Goal: Task Accomplishment & Management: Manage account settings

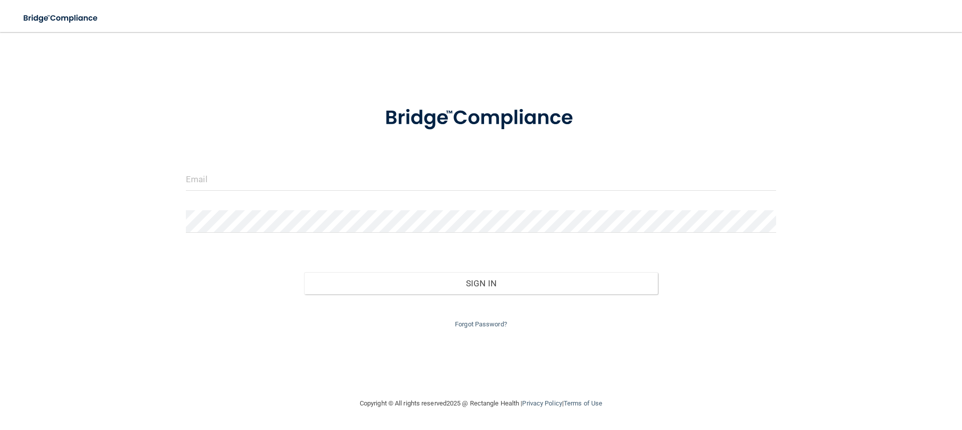
click at [303, 162] on form "Invalid email/password. You don't have permission to access that page. Sign In …" at bounding box center [481, 211] width 590 height 238
click at [302, 176] on input "email" at bounding box center [481, 179] width 590 height 23
type input "[EMAIL_ADDRESS][DOMAIN_NAME]"
click at [233, 175] on input "email" at bounding box center [481, 179] width 590 height 23
type input "[EMAIL_ADDRESS][DOMAIN_NAME]"
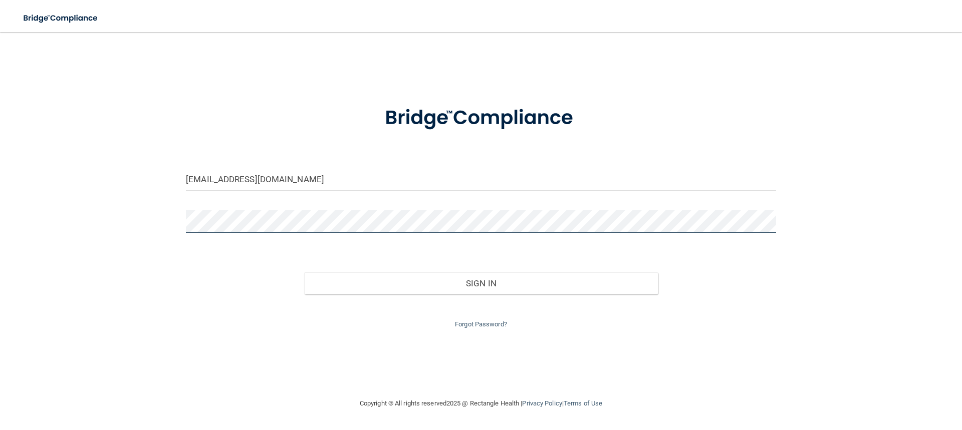
click at [304, 272] on button "Sign In" at bounding box center [481, 283] width 354 height 22
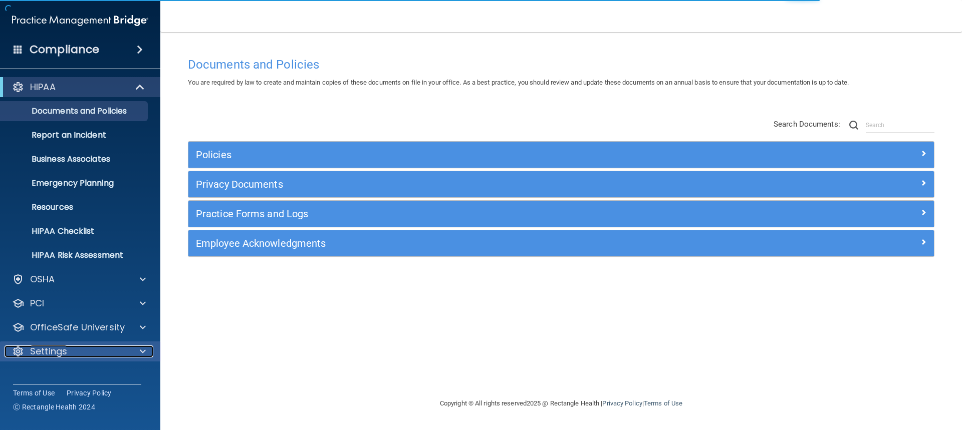
click at [146, 352] on div at bounding box center [141, 352] width 25 height 12
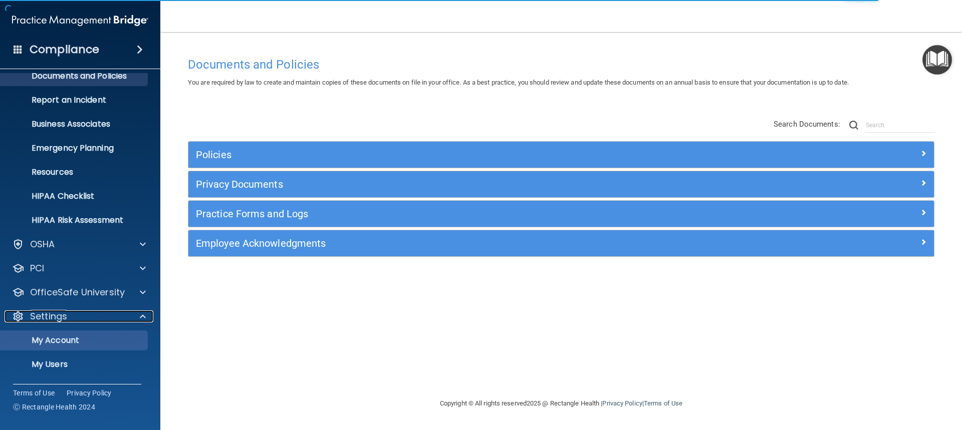
scroll to position [82, 0]
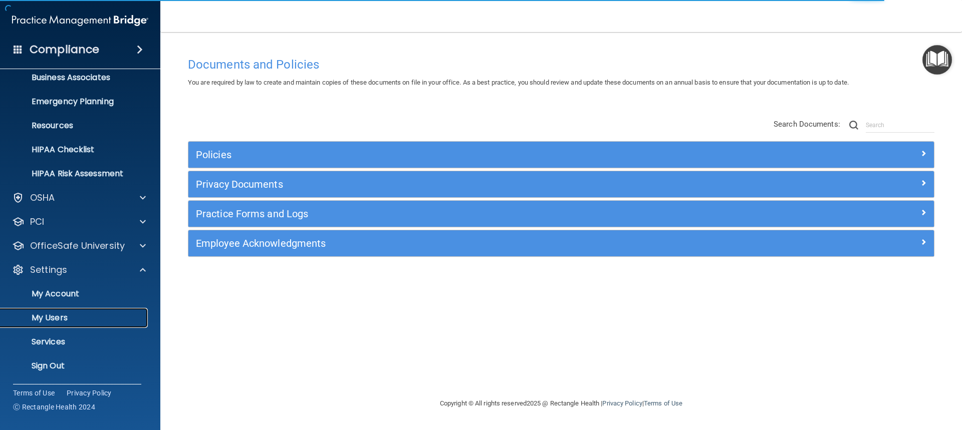
click at [51, 318] on p "My Users" at bounding box center [75, 318] width 137 height 10
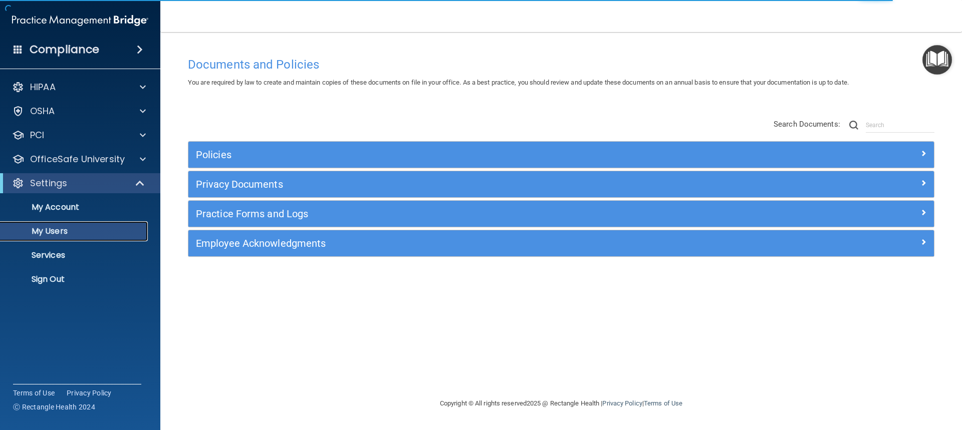
select select "20"
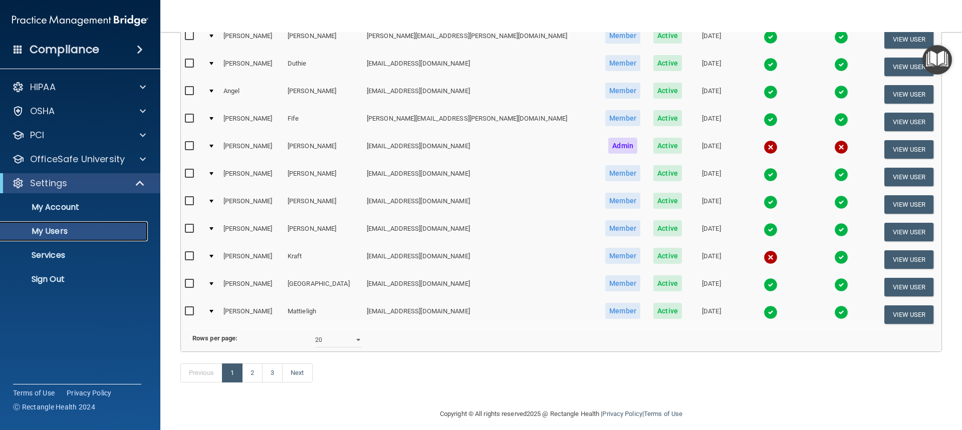
scroll to position [399, 0]
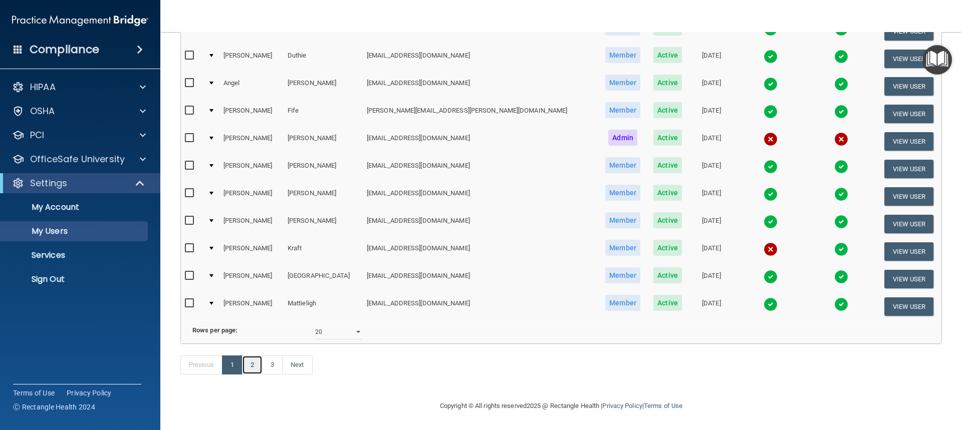
click at [250, 366] on link "2" at bounding box center [252, 365] width 21 height 19
select select "20"
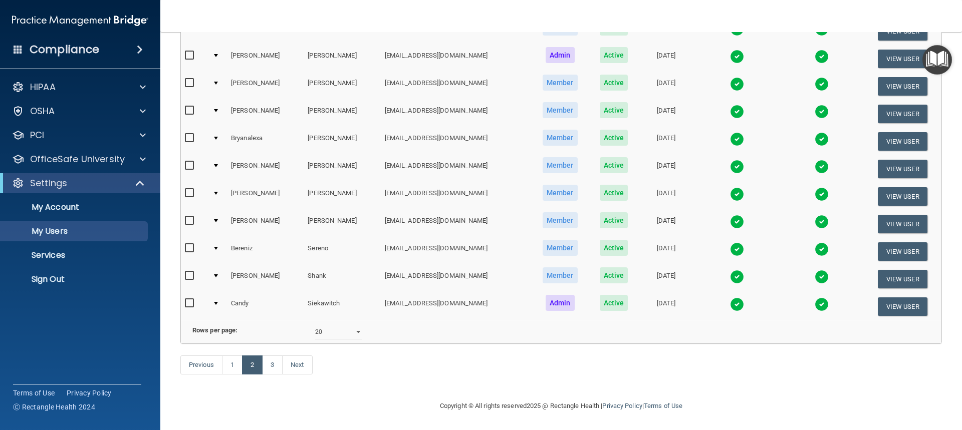
scroll to position [399, 0]
click at [273, 366] on link "3" at bounding box center [272, 365] width 21 height 19
select select "20"
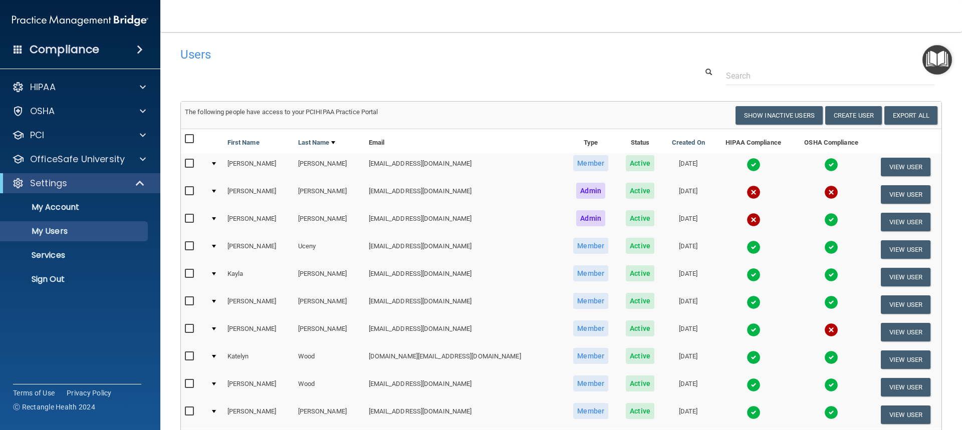
click at [70, 337] on div "Compliance HIPAA Documents and Policies Report an Incident Business Associates …" at bounding box center [80, 215] width 160 height 430
click at [808, 74] on input "text" at bounding box center [830, 76] width 208 height 19
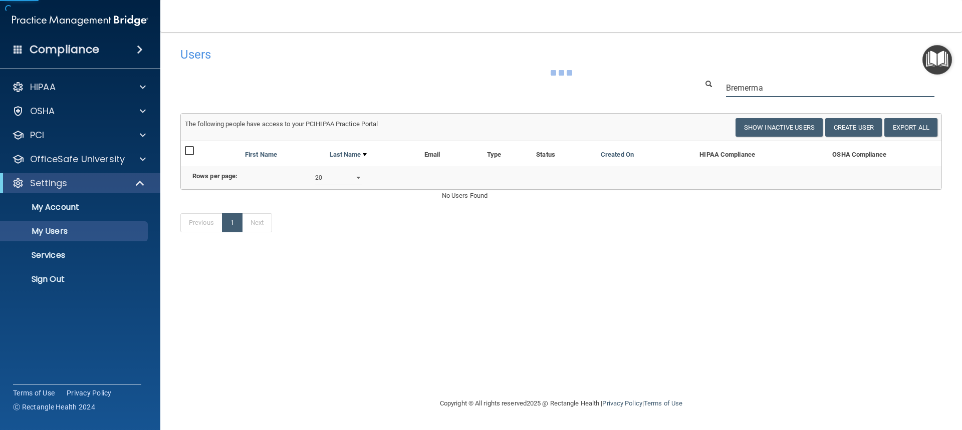
type input "[PERSON_NAME]"
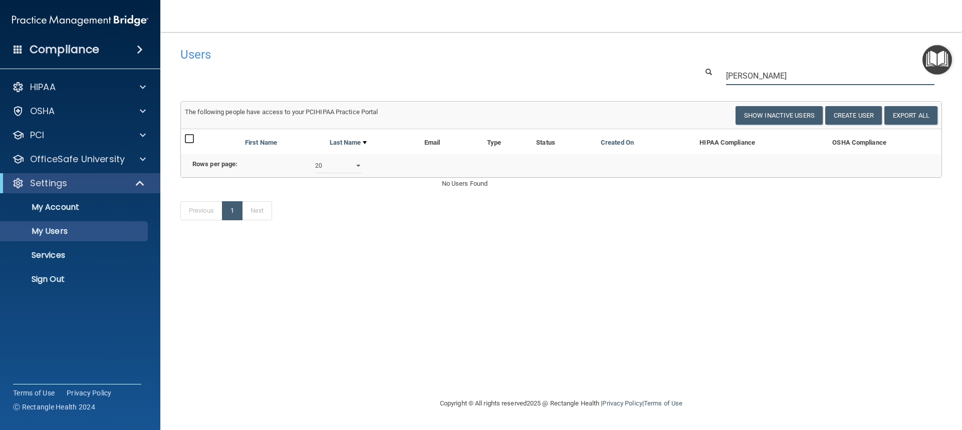
drag, startPoint x: 785, startPoint y: 76, endPoint x: 698, endPoint y: 77, distance: 87.6
click at [698, 77] on div "[PERSON_NAME]" at bounding box center [819, 76] width 259 height 19
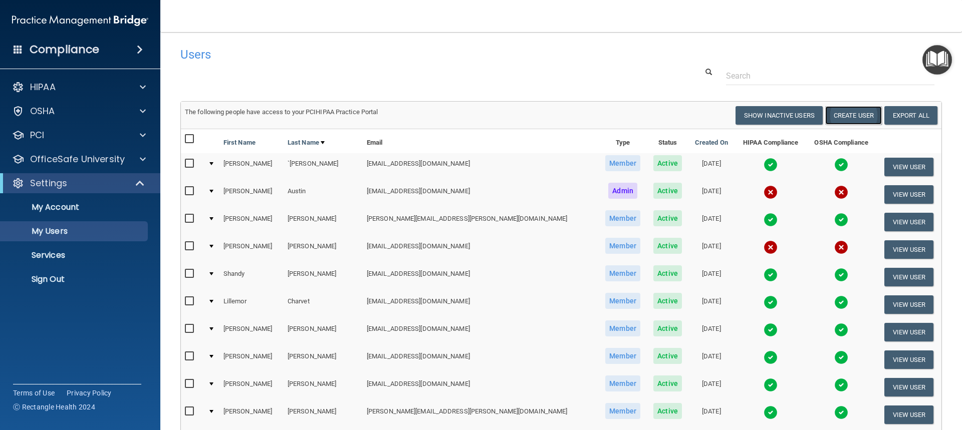
click at [846, 110] on button "Create User" at bounding box center [853, 115] width 57 height 19
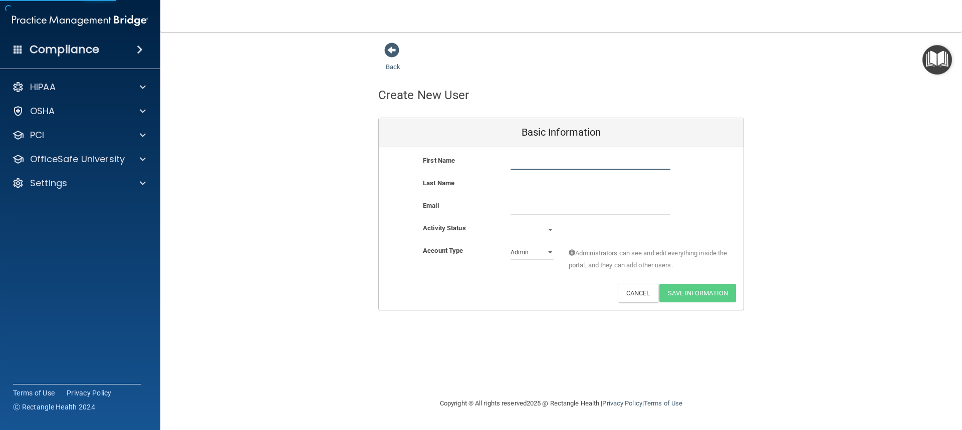
click at [532, 161] on input "text" at bounding box center [590, 162] width 160 height 15
type input "[PERSON_NAME]"
click at [542, 189] on input "text" at bounding box center [590, 184] width 160 height 15
type input "[PERSON_NAME]"
paste input "jbremerman@chaletdental.net"
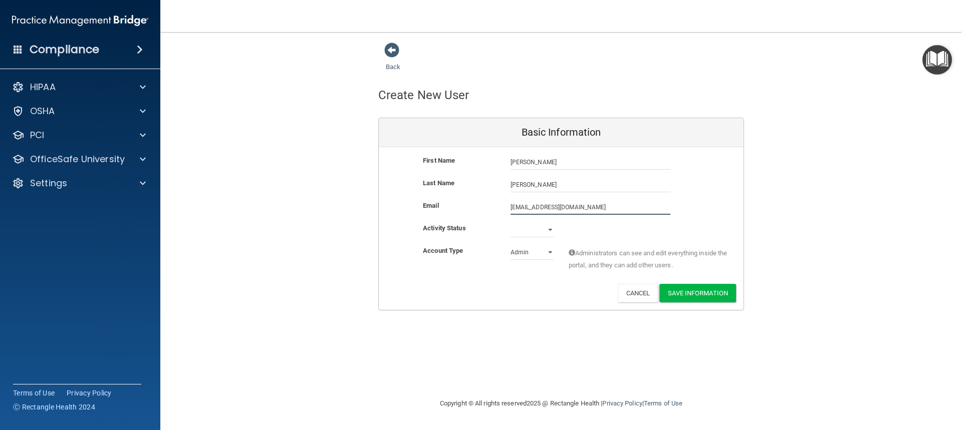
type input "jbremerman@chaletdental.net"
click at [547, 229] on select "Active Inactive" at bounding box center [531, 229] width 43 height 15
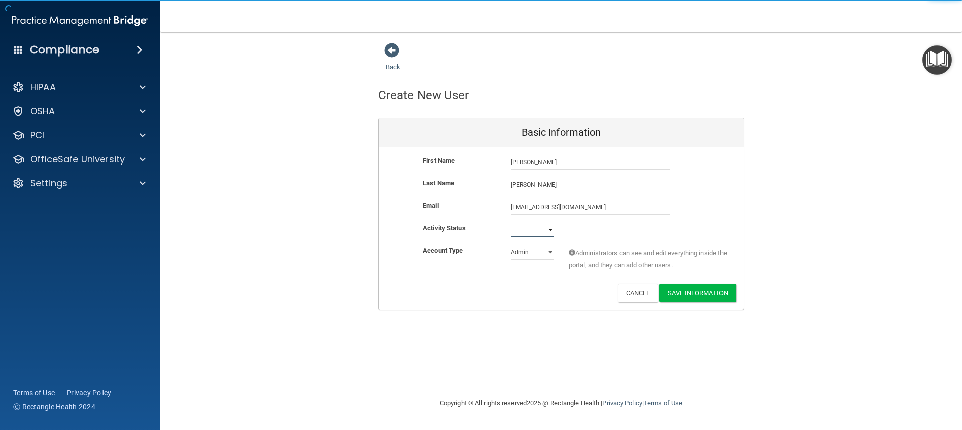
select select "active"
click at [510, 222] on select "Active Inactive" at bounding box center [531, 229] width 43 height 15
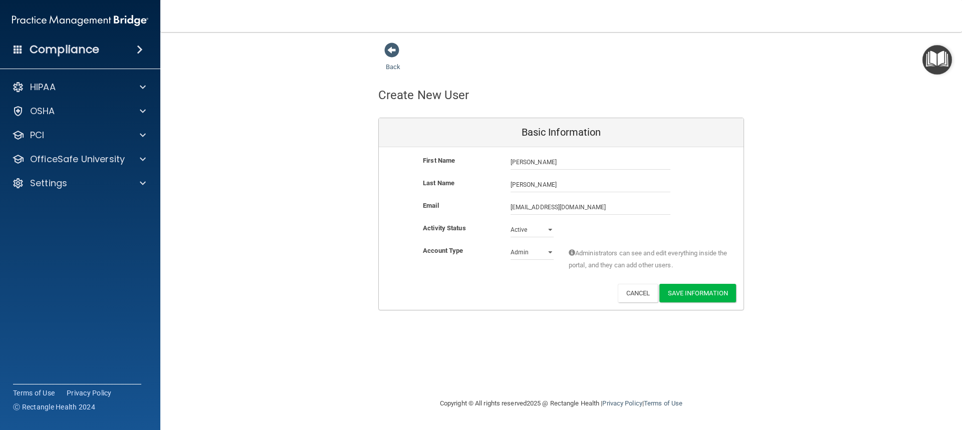
click at [601, 58] on div "Back" at bounding box center [561, 57] width 366 height 31
drag, startPoint x: 596, startPoint y: 206, endPoint x: 544, endPoint y: 204, distance: 52.1
click at [544, 204] on input "jbremerman@chaletdental.net" at bounding box center [590, 207] width 160 height 15
click at [595, 206] on input "jbremerman@chaletdental.net" at bounding box center [590, 207] width 160 height 15
type input "[EMAIL_ADDRESS][DOMAIN_NAME]"
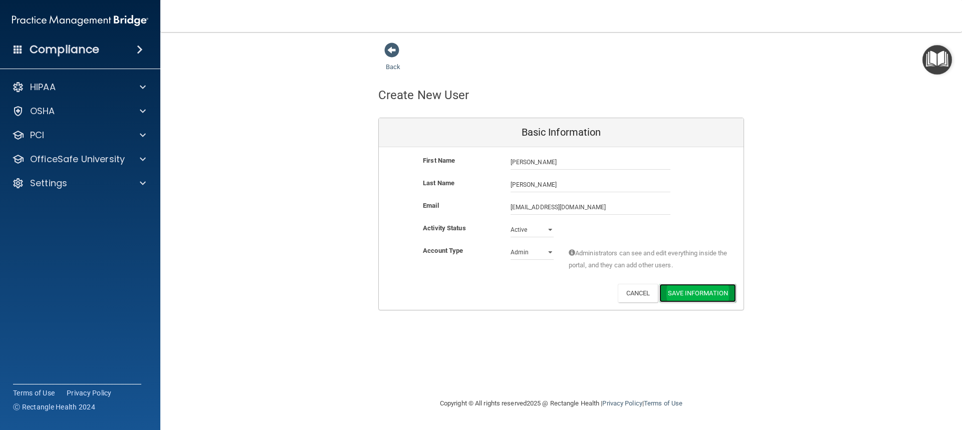
click at [677, 295] on button "Save Information" at bounding box center [697, 293] width 77 height 19
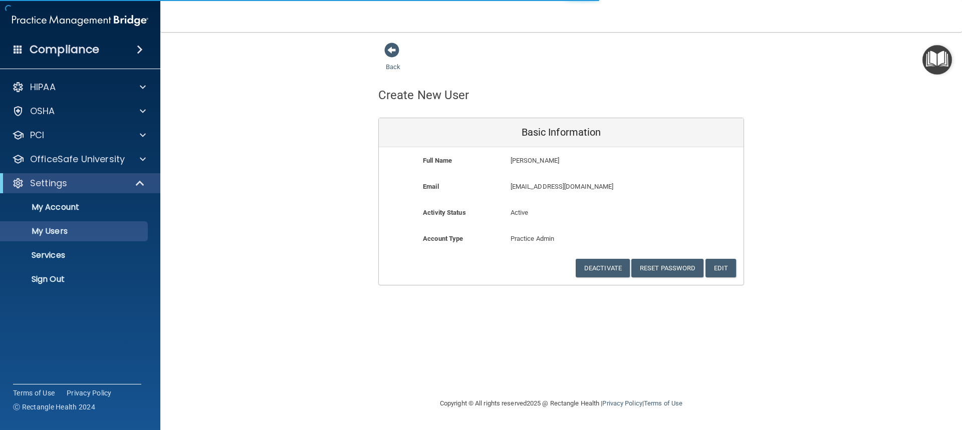
select select "20"
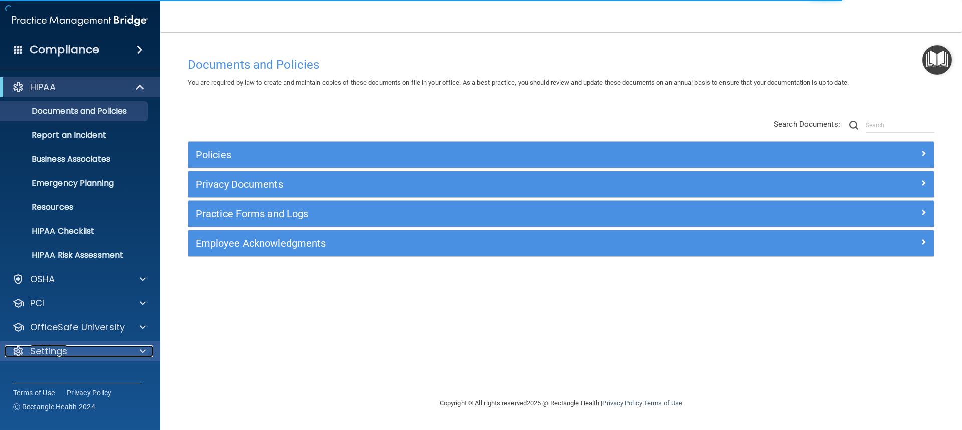
click at [138, 352] on div at bounding box center [141, 352] width 25 height 12
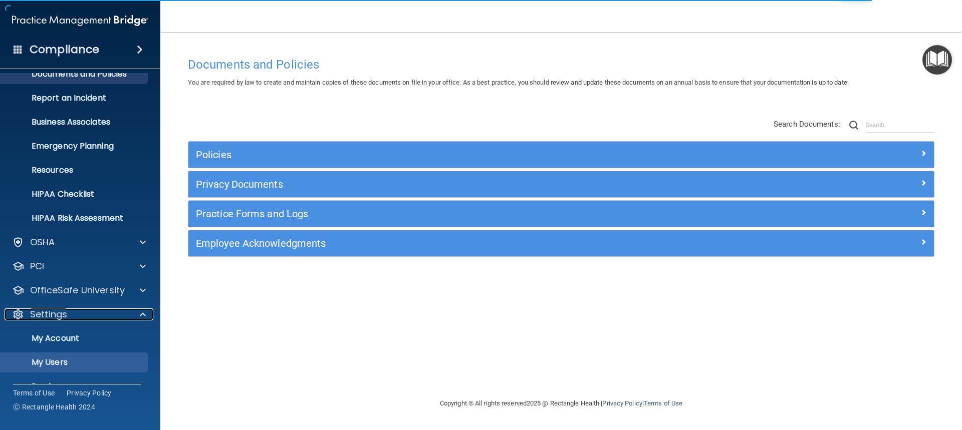
scroll to position [82, 0]
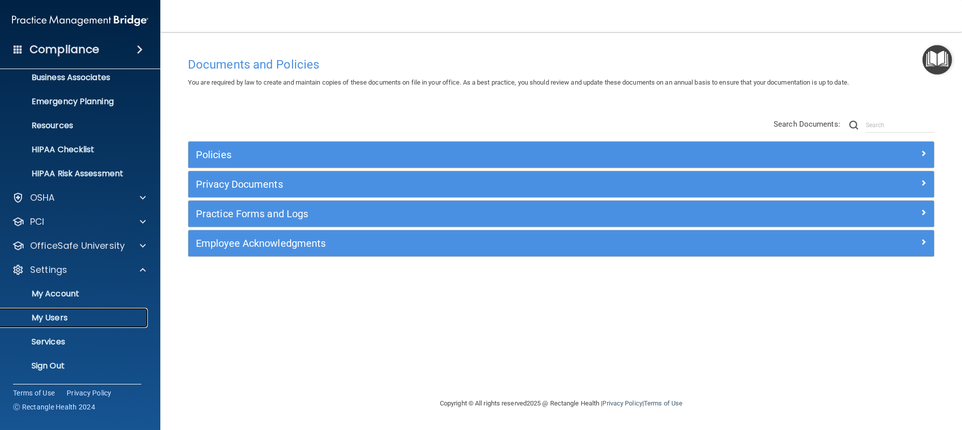
click at [70, 318] on p "My Users" at bounding box center [75, 318] width 137 height 10
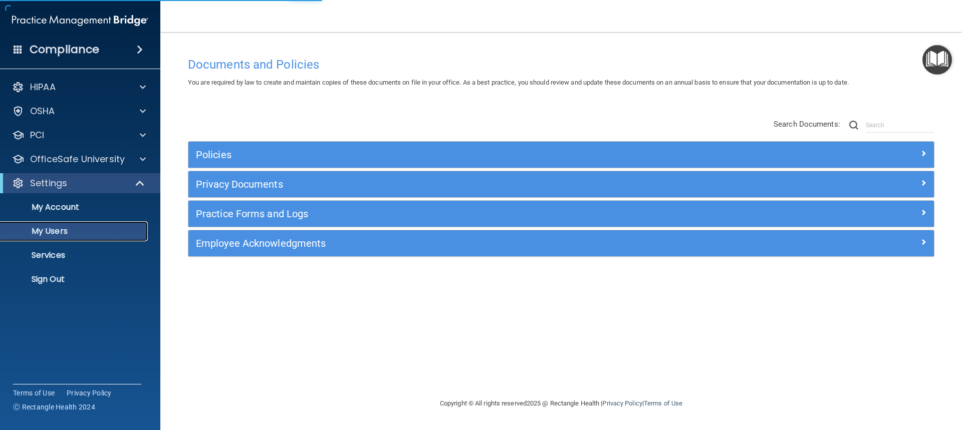
select select "20"
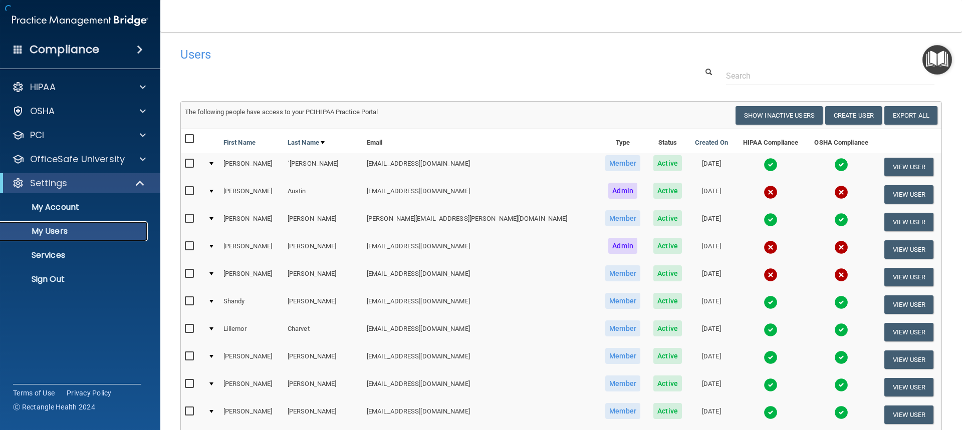
click at [67, 235] on p "My Users" at bounding box center [75, 231] width 137 height 10
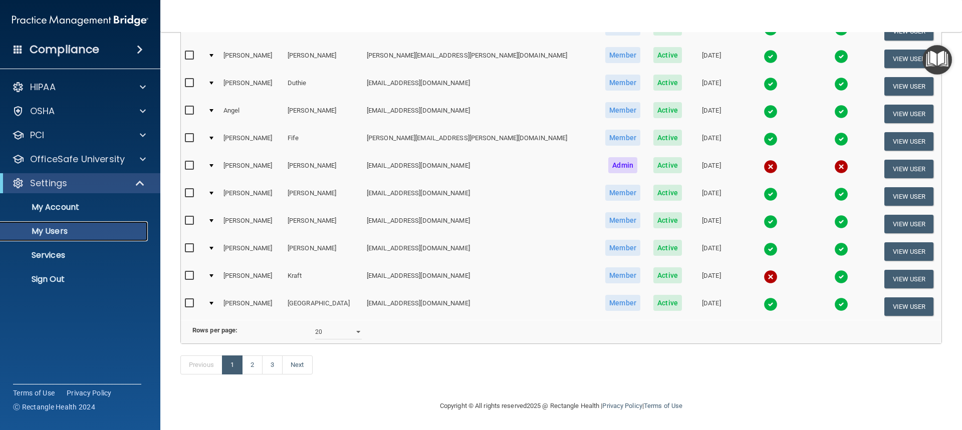
scroll to position [399, 0]
click at [251, 367] on link "2" at bounding box center [252, 365] width 21 height 19
select select "20"
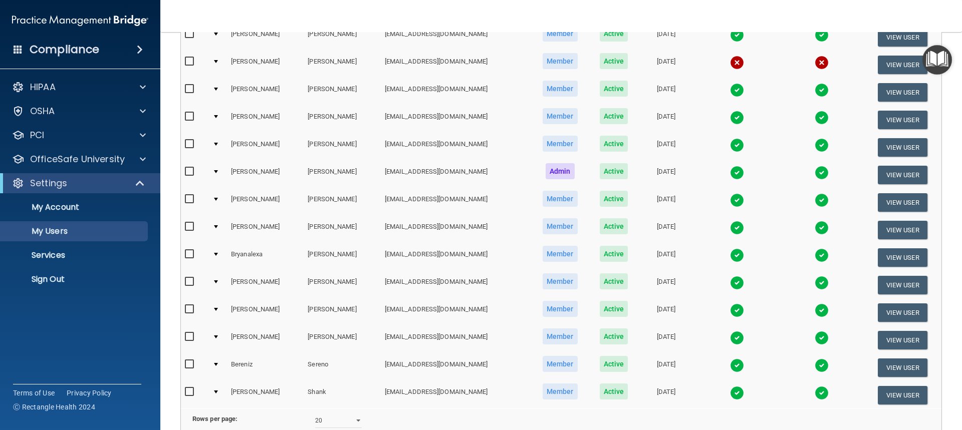
scroll to position [300, 0]
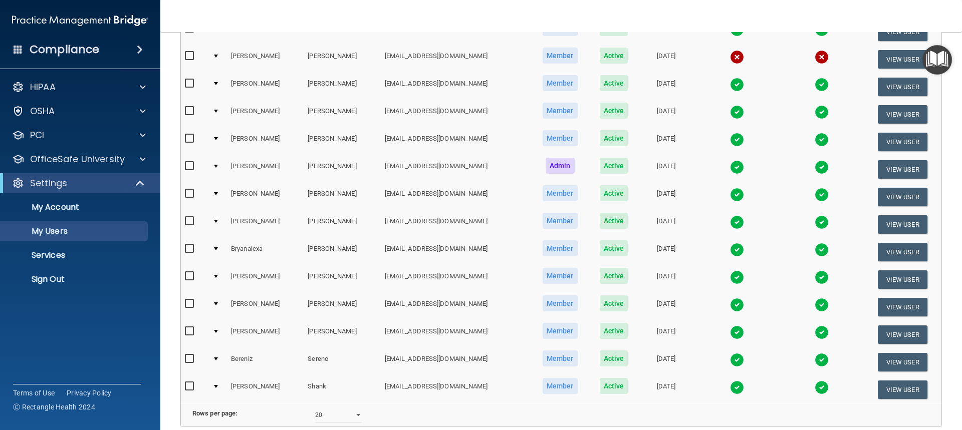
click at [215, 332] on div at bounding box center [216, 331] width 4 height 3
click at [191, 330] on input "checkbox" at bounding box center [191, 332] width 12 height 8
checkbox input "true"
click at [219, 332] on td at bounding box center [217, 335] width 19 height 28
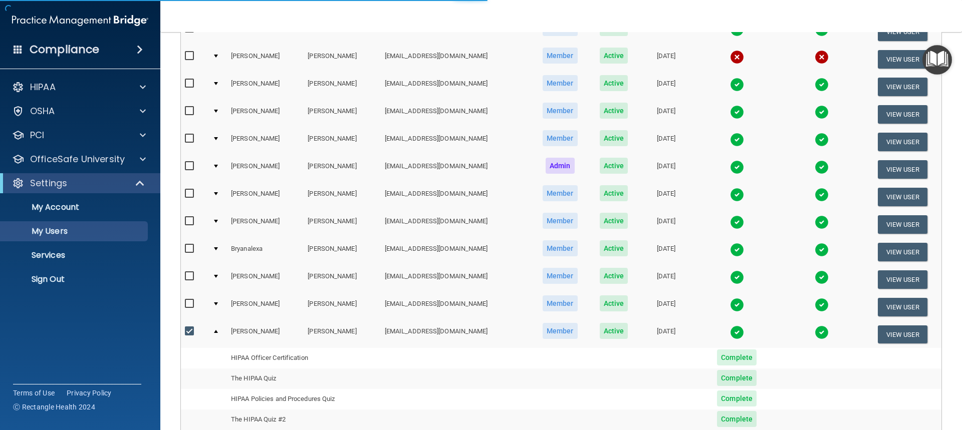
click at [214, 332] on div at bounding box center [216, 331] width 4 height 3
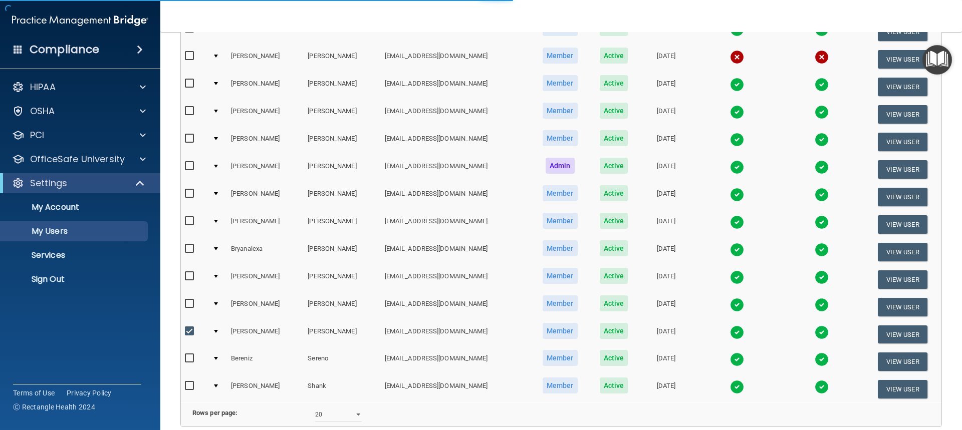
click at [213, 332] on td at bounding box center [217, 335] width 19 height 28
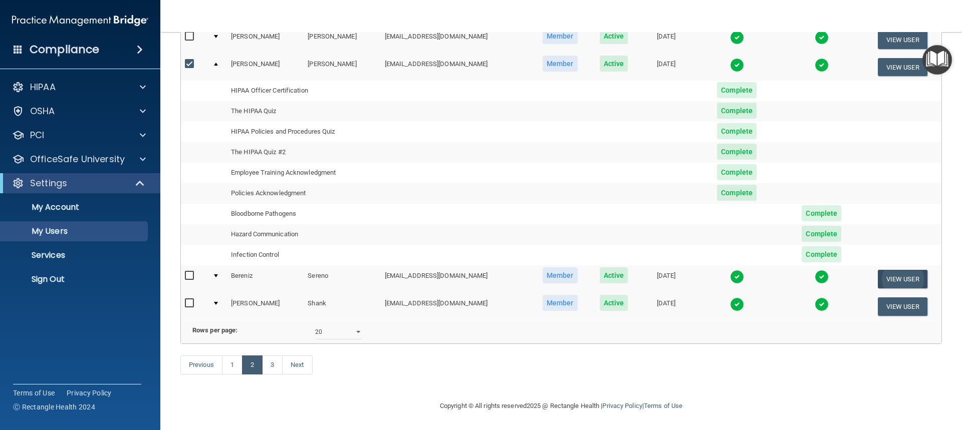
scroll to position [584, 0]
click at [737, 58] on img at bounding box center [737, 65] width 14 height 14
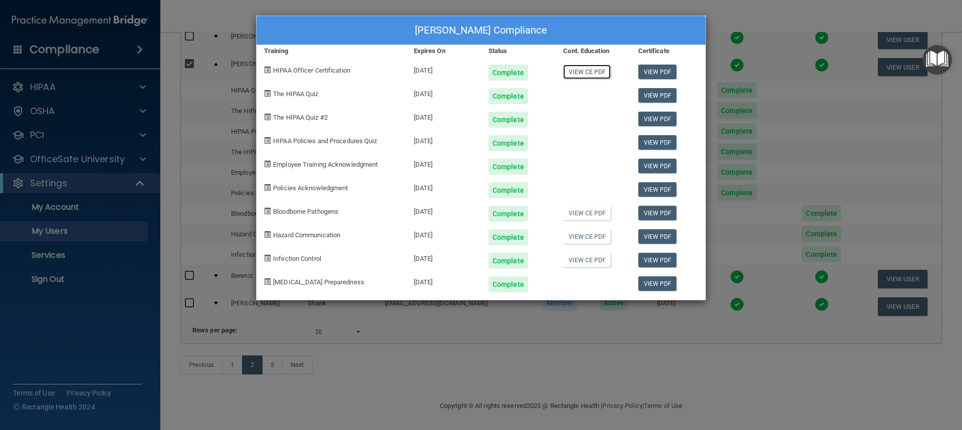
click at [582, 69] on link "View CE PDF" at bounding box center [587, 72] width 48 height 15
click at [729, 23] on div "[PERSON_NAME] Compliance Training Expires On Status Cont. Education Certificate…" at bounding box center [481, 215] width 962 height 430
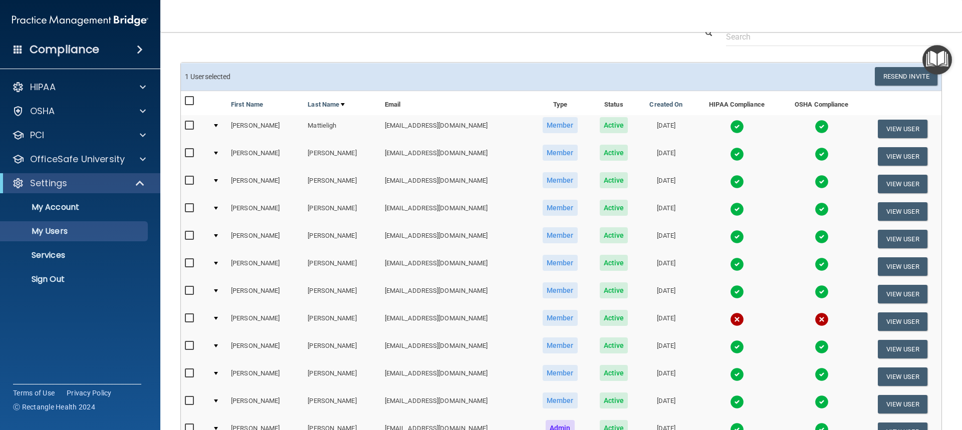
scroll to position [0, 0]
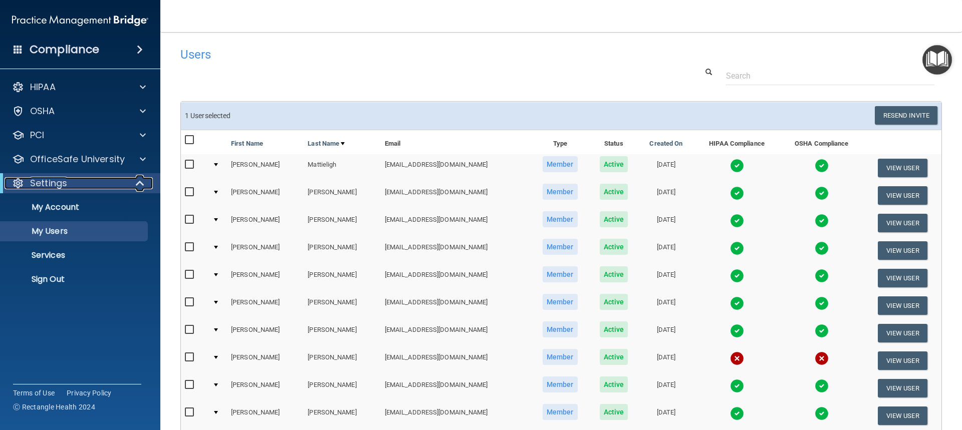
click at [140, 182] on span at bounding box center [141, 183] width 9 height 12
